Goal: Information Seeking & Learning: Learn about a topic

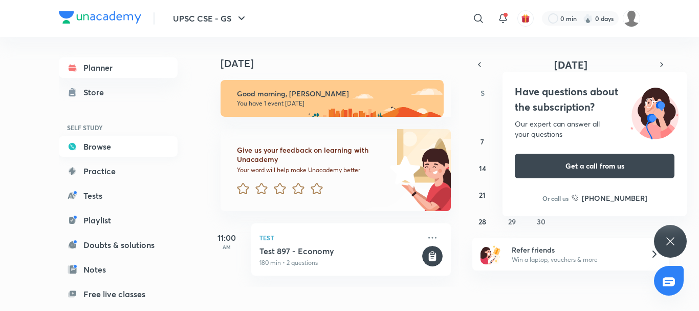
click at [104, 141] on link "Browse" at bounding box center [118, 146] width 119 height 20
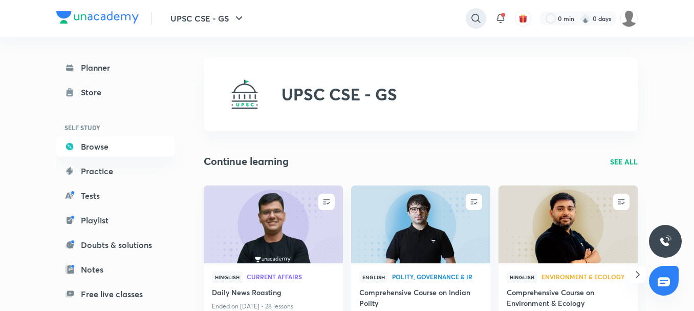
click at [467, 15] on div at bounding box center [476, 18] width 20 height 20
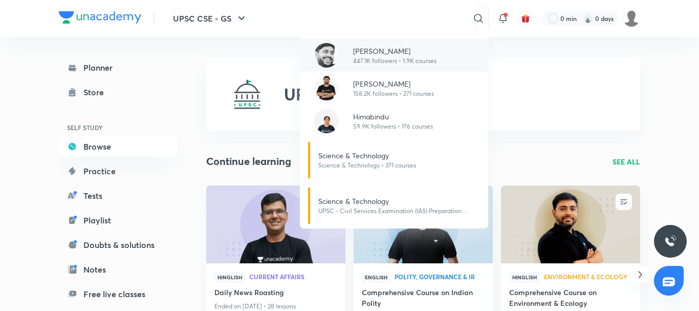
click at [370, 53] on p "[PERSON_NAME]" at bounding box center [394, 51] width 83 height 11
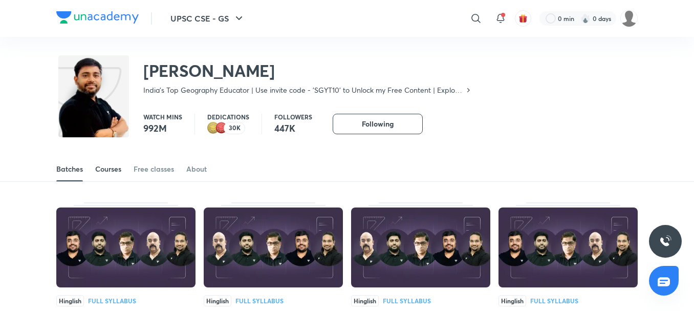
click at [107, 174] on link "Courses" at bounding box center [108, 169] width 26 height 25
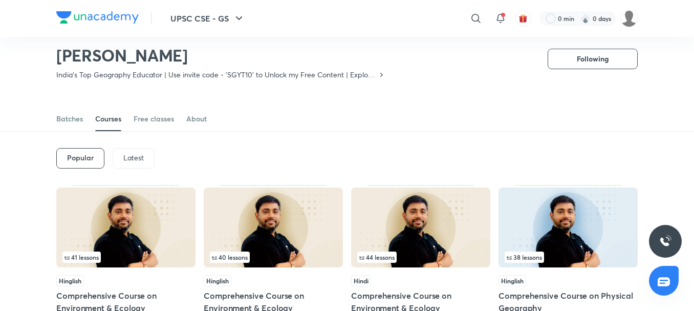
scroll to position [14, 0]
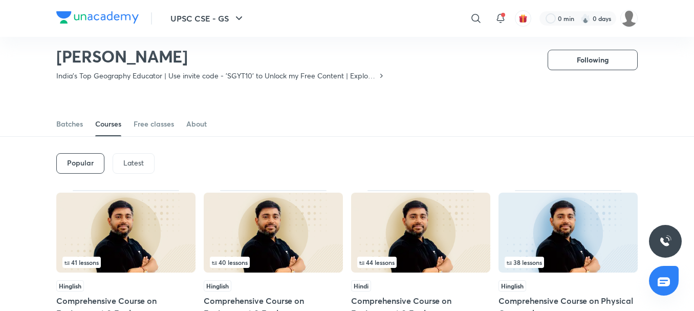
click at [123, 170] on div "Latest" at bounding box center [134, 163] width 42 height 20
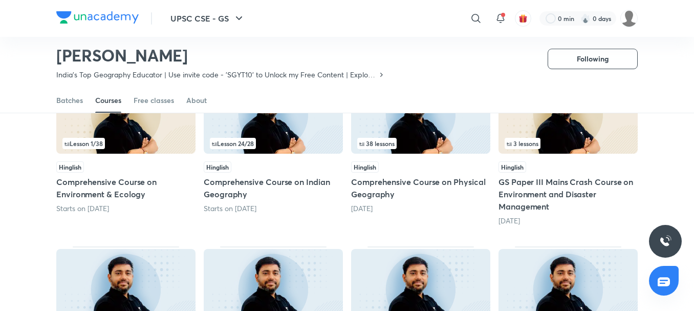
scroll to position [137, 0]
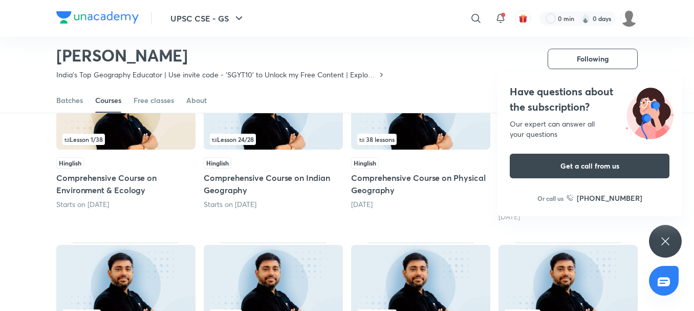
click at [666, 247] on div "Have questions about the subscription? Our expert can answer all your questions…" at bounding box center [665, 241] width 33 height 33
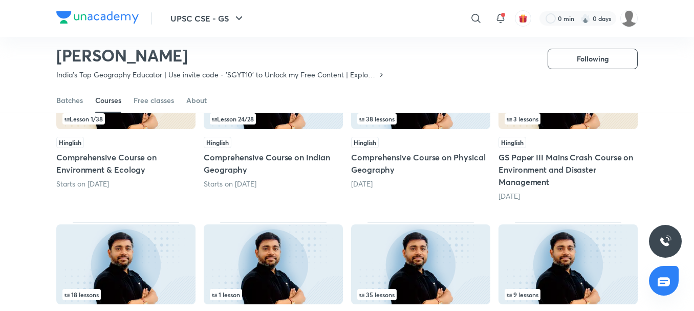
scroll to position [239, 0]
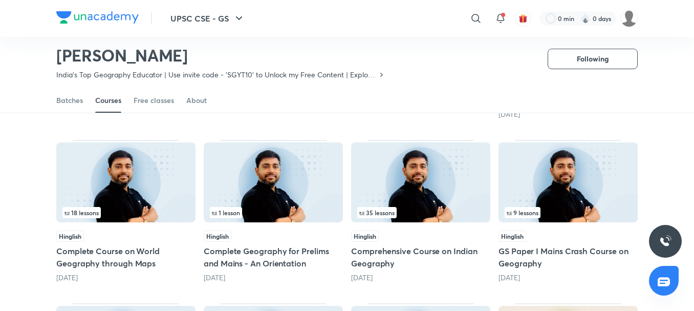
click at [137, 193] on img at bounding box center [125, 182] width 139 height 80
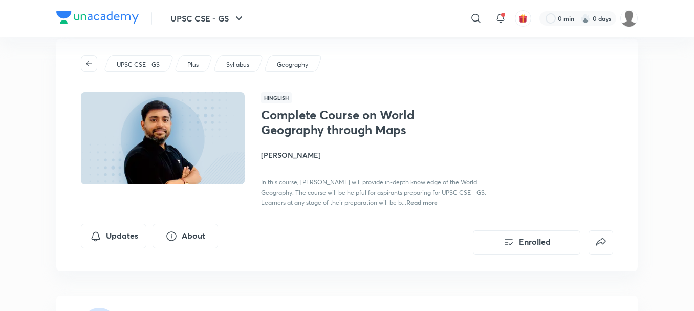
scroll to position [272, 0]
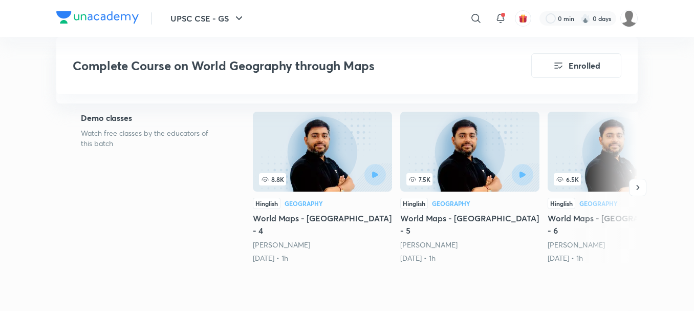
drag, startPoint x: 690, startPoint y: 64, endPoint x: 690, endPoint y: 54, distance: 10.7
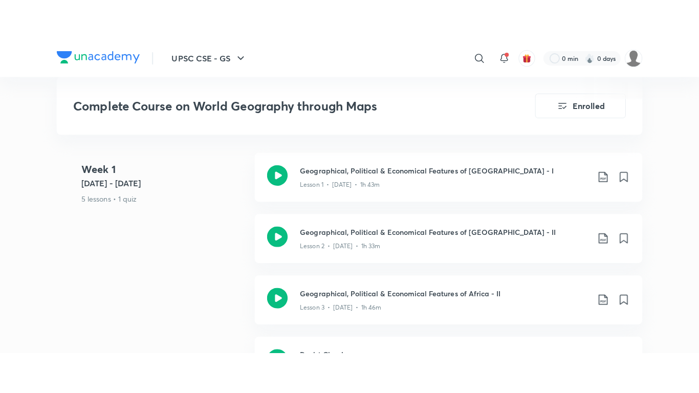
scroll to position [429, 0]
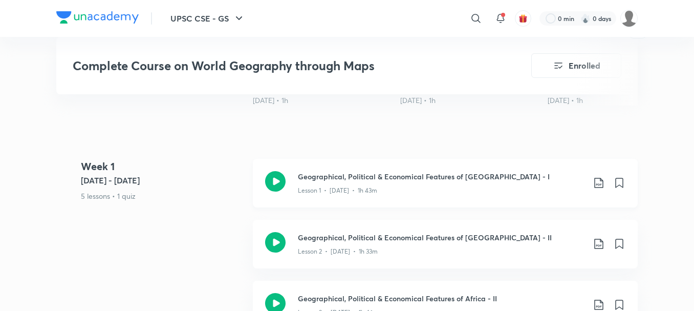
click at [460, 182] on div "Lesson 1 • [DATE] • 1h 43m" at bounding box center [441, 188] width 286 height 13
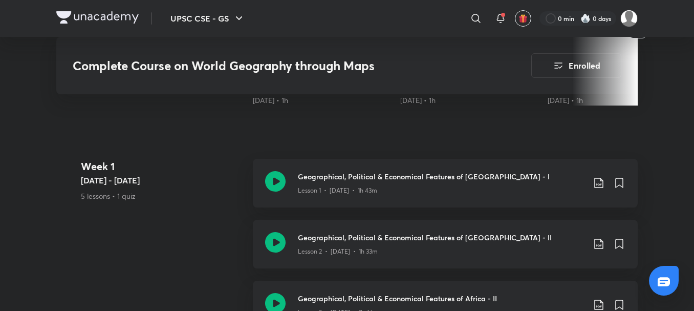
scroll to position [239, 0]
